Goal: Download file/media

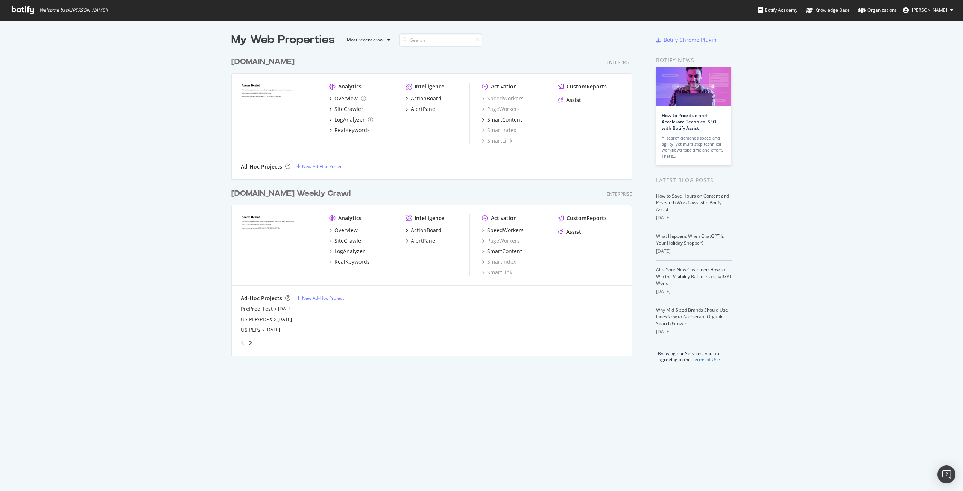
scroll to position [485, 952]
click at [349, 237] on div "SiteCrawler" at bounding box center [348, 241] width 29 height 8
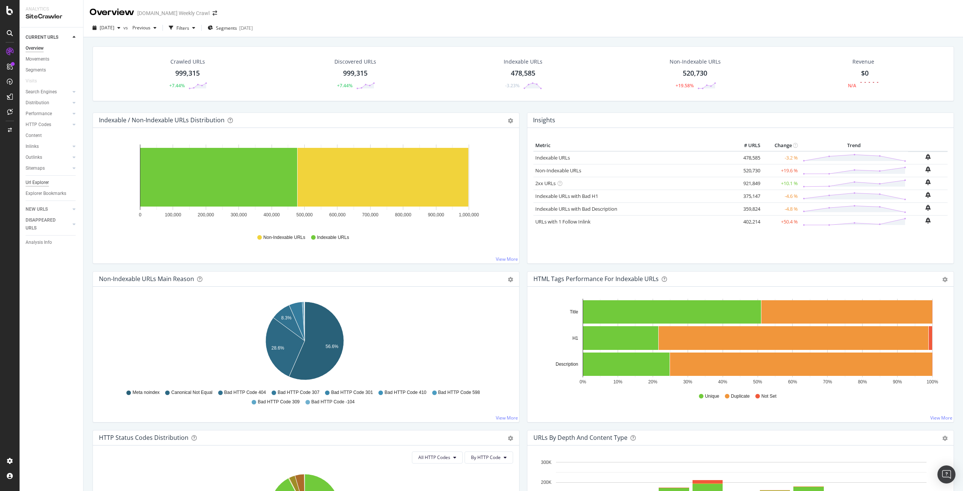
click at [39, 184] on div "Url Explorer" at bounding box center [37, 183] width 23 height 8
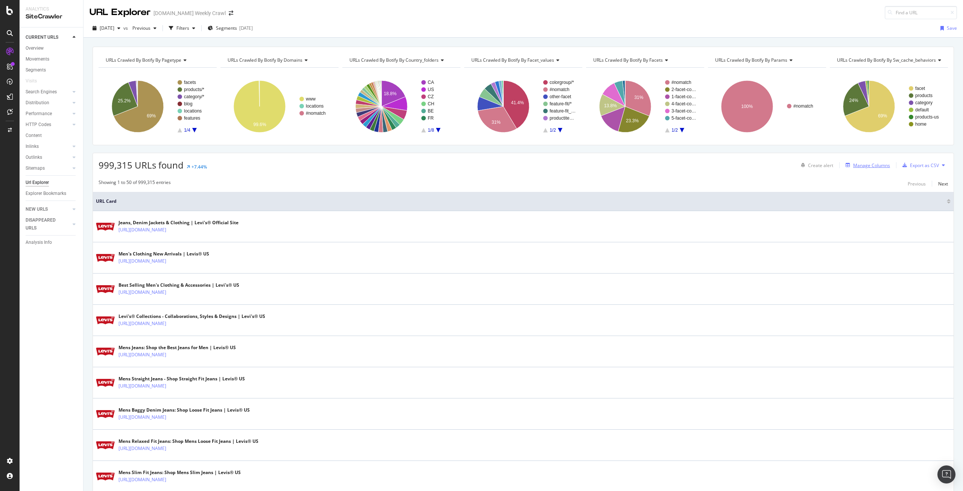
click at [877, 165] on div "Manage Columns" at bounding box center [871, 165] width 37 height 6
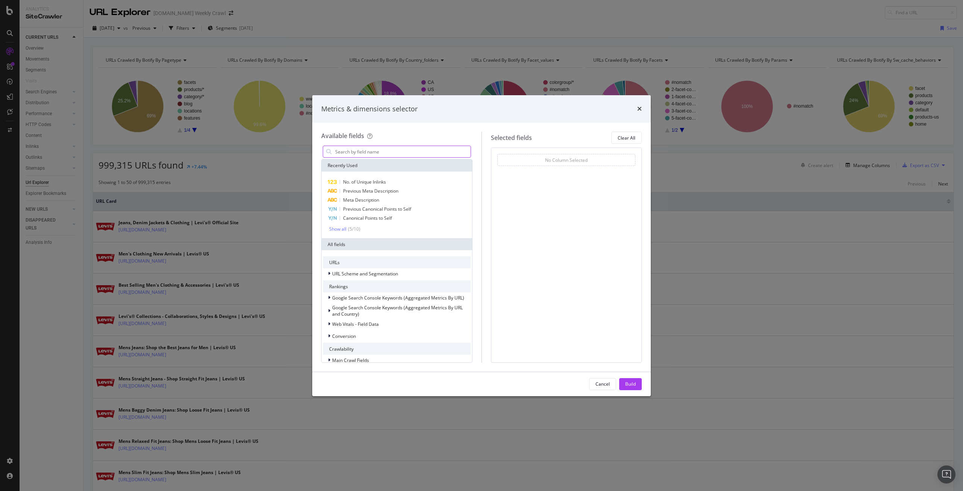
click at [388, 150] on input "modal" at bounding box center [402, 151] width 136 height 11
click at [435, 16] on div "Metrics & dimensions selector Available fields Recently Used No. of Unique Inli…" at bounding box center [481, 245] width 963 height 491
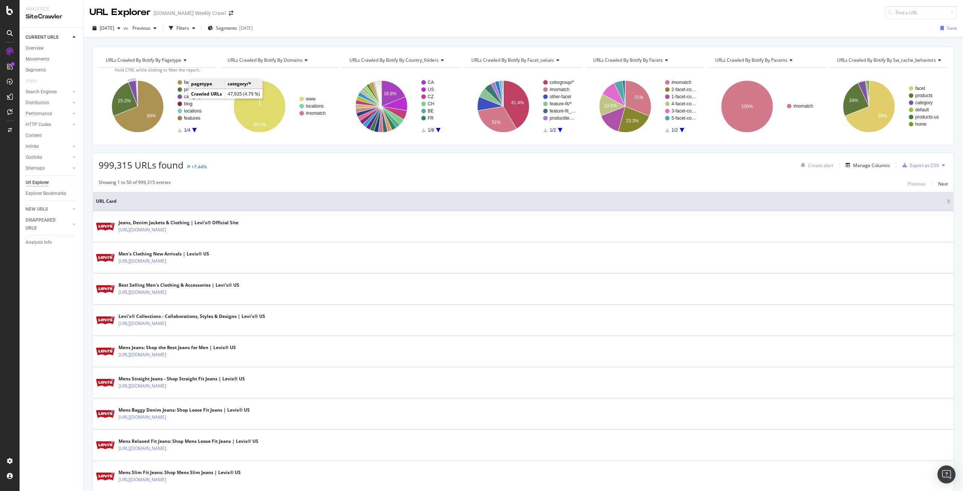
click at [184, 97] on text "category/*" at bounding box center [194, 96] width 20 height 5
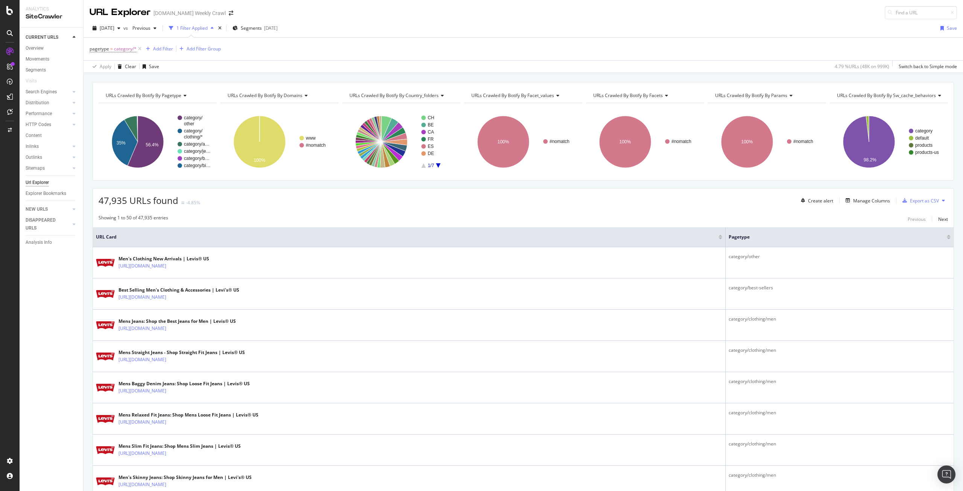
click at [429, 98] on span "URLs Crawled By Botify By country_folders" at bounding box center [394, 95] width 89 height 6
click at [422, 76] on div "URLs Crawled By Botify By pagetype Chart (by Value) Table Expand Export as CSV …" at bounding box center [524, 82] width 880 height 18
click at [262, 26] on span "Segments" at bounding box center [251, 28] width 21 height 6
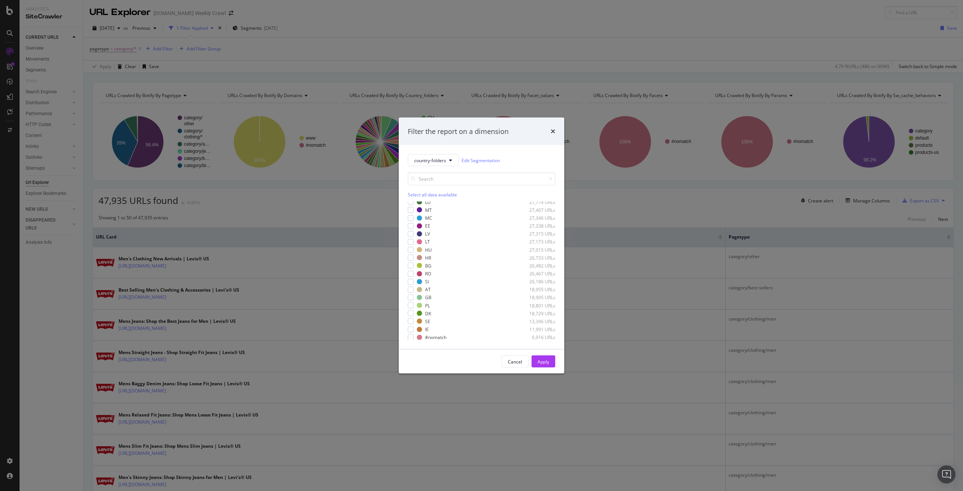
scroll to position [84, 0]
click at [412, 296] on div "modal" at bounding box center [411, 298] width 6 height 6
click at [540, 366] on div "Apply" at bounding box center [544, 361] width 12 height 11
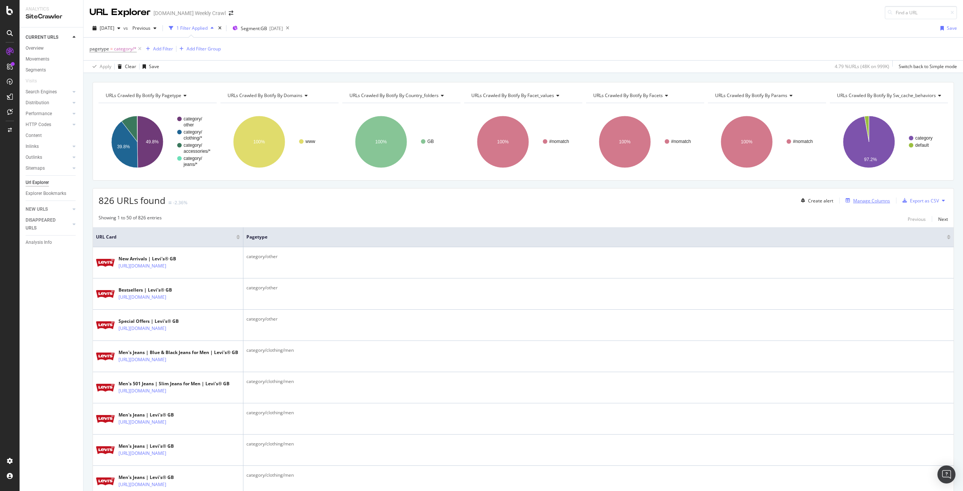
click at [871, 202] on div "Manage Columns" at bounding box center [871, 201] width 37 height 6
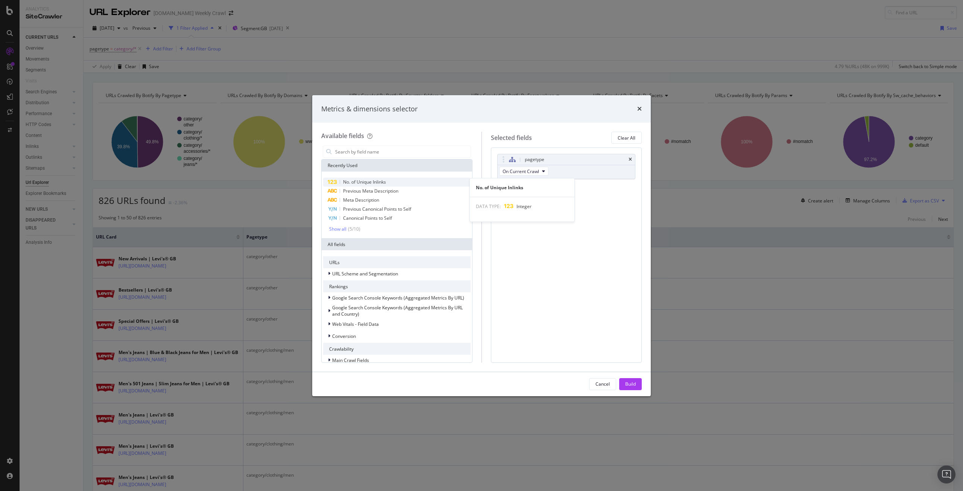
click at [392, 182] on div "No. of Unique Inlinks" at bounding box center [396, 182] width 147 height 9
click at [637, 382] on button "Build" at bounding box center [630, 384] width 23 height 12
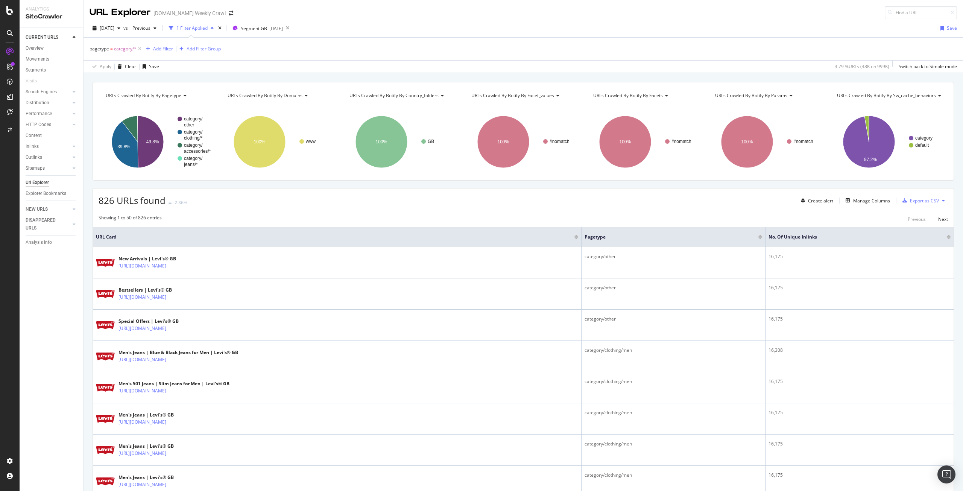
click at [925, 202] on div "Export as CSV" at bounding box center [924, 201] width 29 height 6
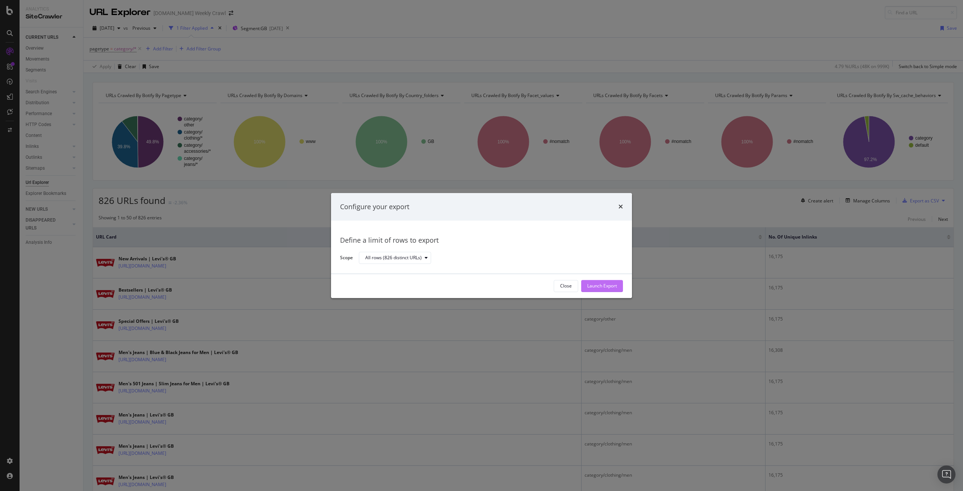
click at [606, 290] on div "Launch Export" at bounding box center [602, 285] width 30 height 11
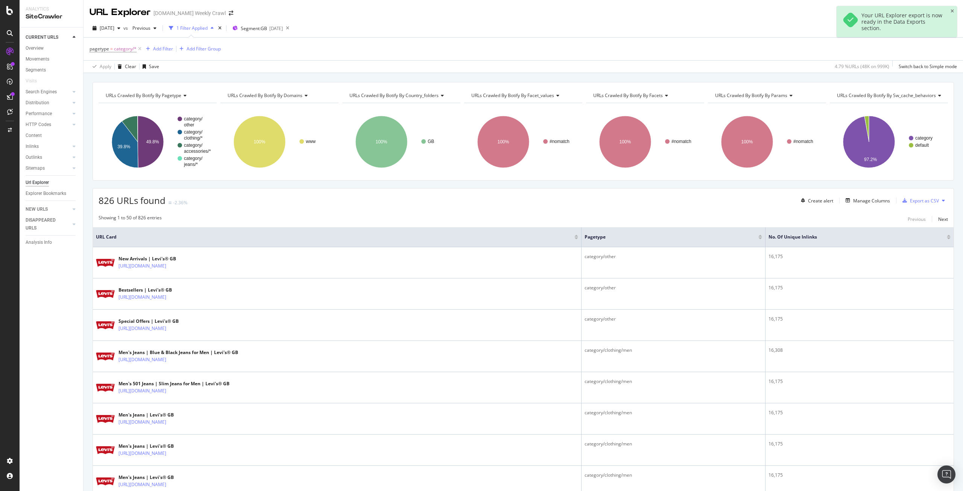
click at [887, 28] on div "Your URL Explorer export is now ready in the Data Exports section." at bounding box center [903, 21] width 82 height 19
click at [11, 100] on div at bounding box center [10, 97] width 12 height 12
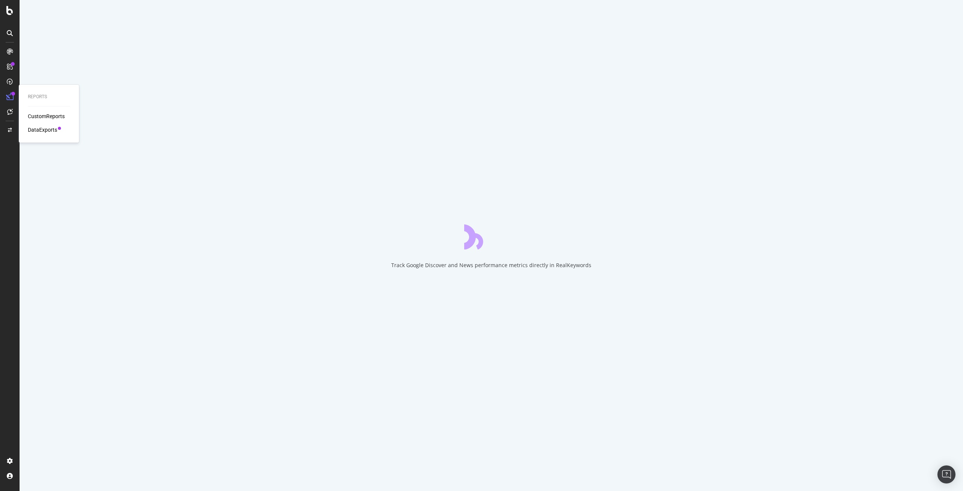
click at [38, 131] on div "DataExports" at bounding box center [42, 130] width 29 height 8
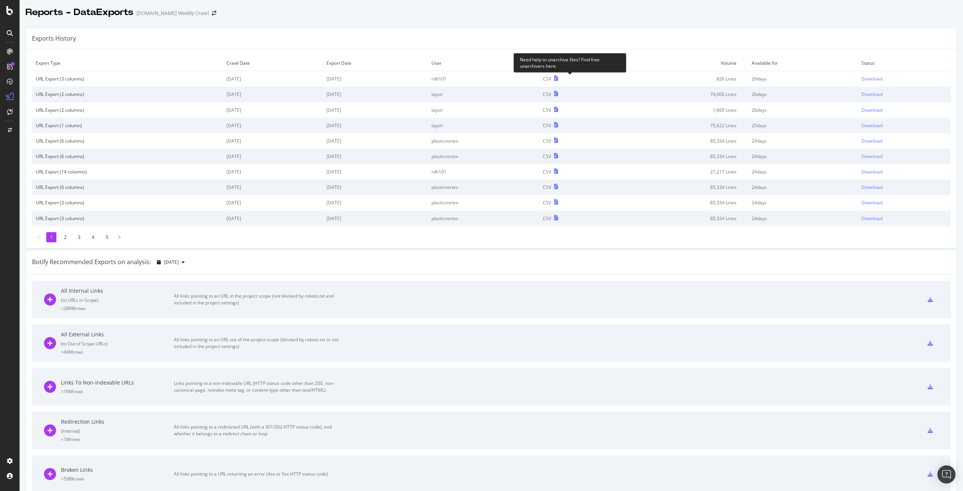
click at [558, 76] on icon at bounding box center [556, 78] width 4 height 5
click at [862, 79] on div "Download" at bounding box center [872, 79] width 21 height 6
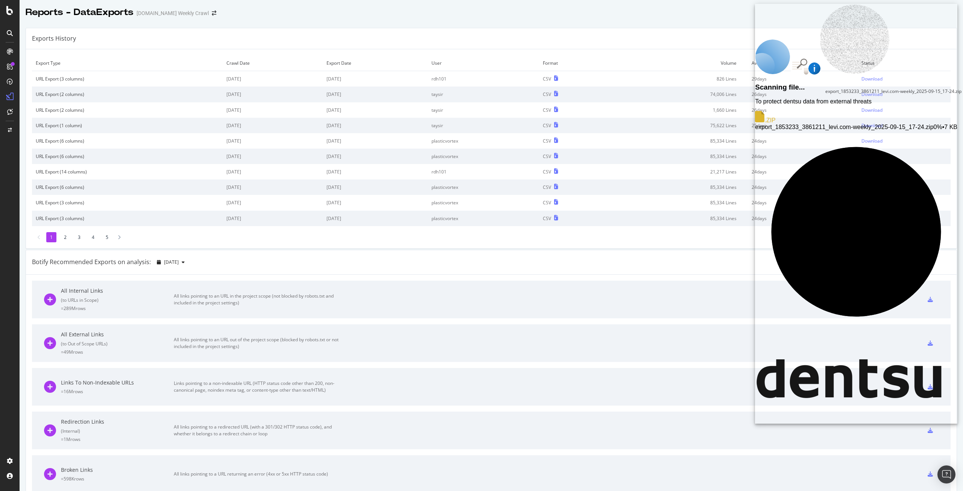
click at [867, 124] on span "export_1853233_3861211_levi.com-weekly_2025-09-15_17-24.zip" at bounding box center [844, 127] width 178 height 6
